Goal: Check status: Check status

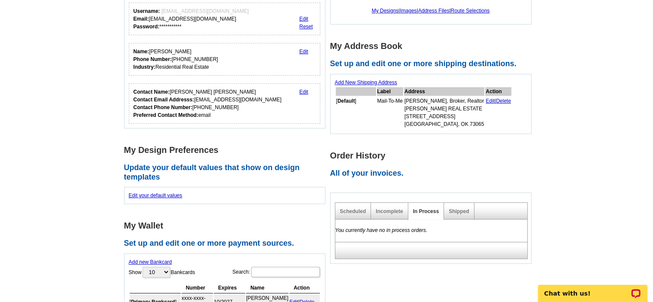
scroll to position [172, 0]
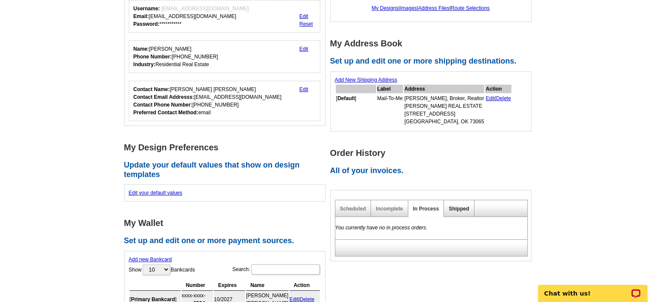
click at [462, 209] on link "Shipped" at bounding box center [459, 209] width 20 height 6
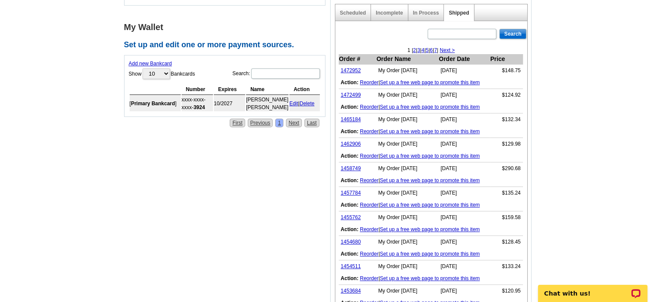
scroll to position [343, 0]
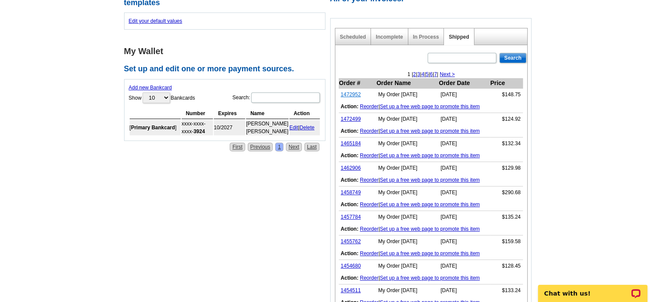
click at [354, 93] on link "1472952" at bounding box center [351, 94] width 20 height 6
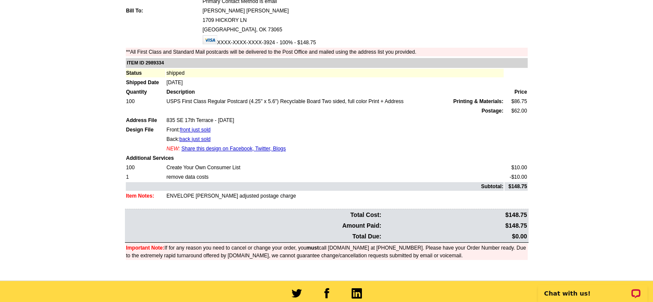
scroll to position [114, 0]
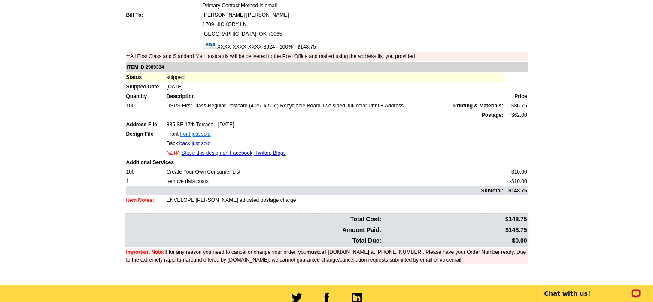
click at [196, 131] on link "front just sold" at bounding box center [195, 134] width 30 height 6
click at [197, 140] on link "back just sold" at bounding box center [194, 143] width 31 height 6
click at [237, 150] on link "Share this design on Facebook, Twitter, Blogs" at bounding box center [233, 153] width 104 height 6
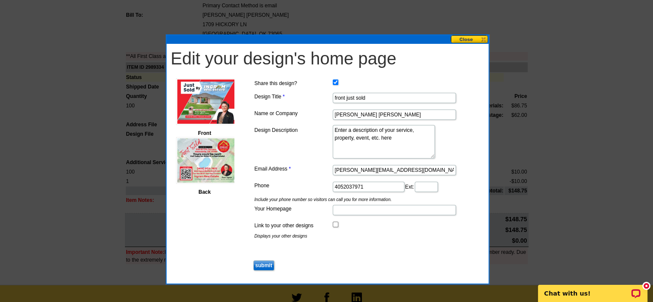
click at [468, 39] on button at bounding box center [470, 39] width 38 height 8
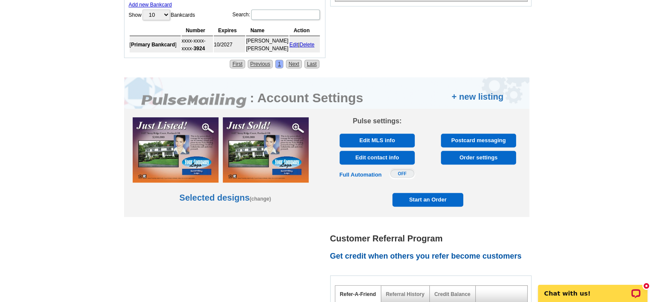
scroll to position [343, 0]
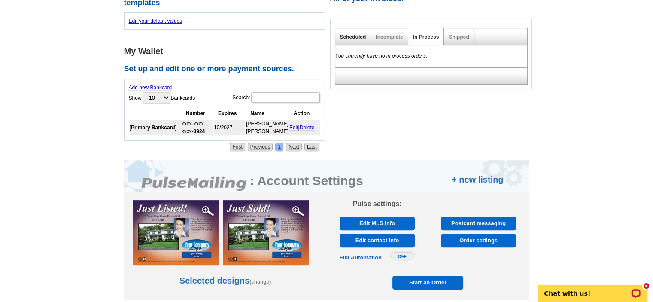
click at [362, 36] on link "Scheduled" at bounding box center [353, 37] width 26 height 6
click at [392, 36] on link "Incomplete" at bounding box center [389, 37] width 27 height 6
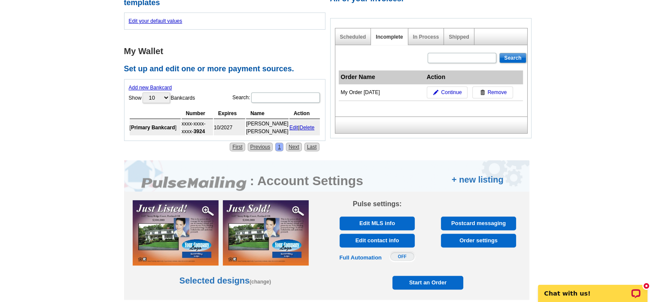
click at [353, 91] on div "My Order 2024-05-13" at bounding box center [382, 92] width 82 height 8
click at [462, 36] on link "Shipped" at bounding box center [459, 37] width 20 height 6
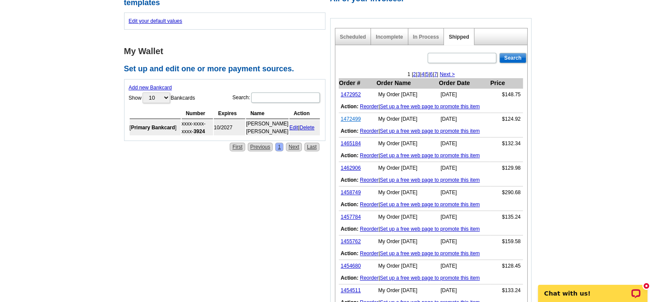
click at [352, 117] on link "1472499" at bounding box center [351, 119] width 20 height 6
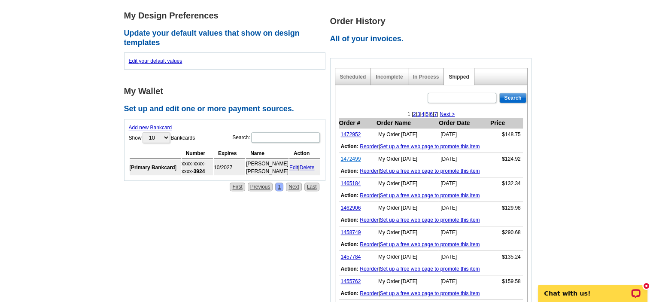
scroll to position [286, 0]
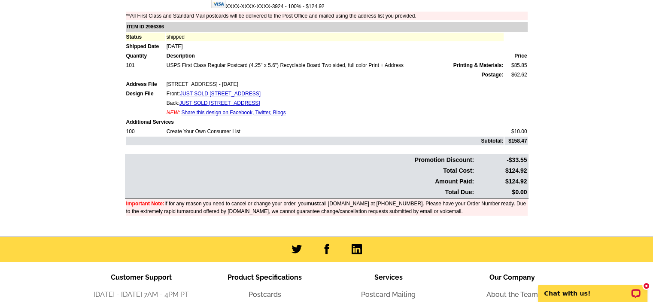
scroll to position [172, 0]
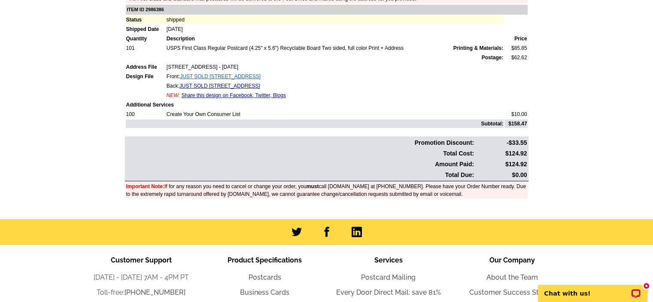
click at [228, 73] on link "JUST SOLD 1044 NW 8th St Moore OK 73160" at bounding box center [220, 76] width 81 height 6
click at [258, 73] on link "JUST SOLD 1044 NW 8th St Moore OK 73160" at bounding box center [220, 76] width 81 height 6
click at [261, 73] on link "JUST SOLD 1044 NW 8th St Moore OK 73160" at bounding box center [220, 76] width 81 height 6
click at [260, 83] on link "JUST SOLD 1044 NW 8th St BACK OK 73160" at bounding box center [219, 86] width 81 height 6
click at [205, 73] on link "JUST SOLD 1044 NW 8th St Moore OK 73160" at bounding box center [220, 76] width 81 height 6
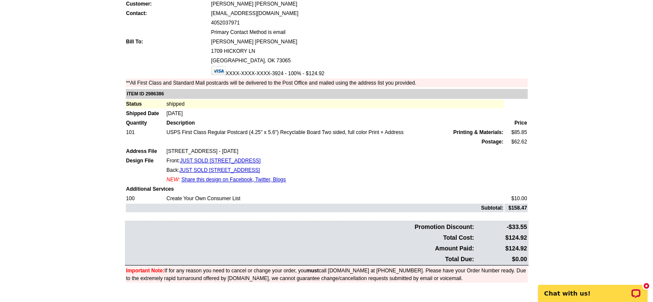
scroll to position [0, 0]
